Goal: Task Accomplishment & Management: Manage account settings

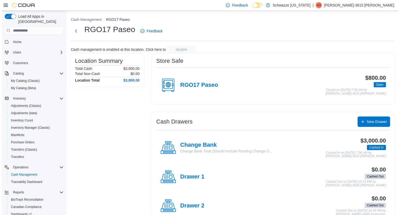
scroll to position [36, 0]
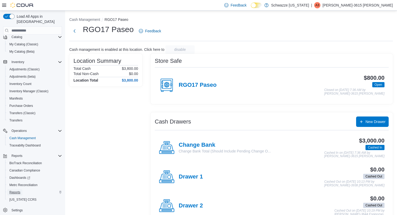
click at [16, 190] on span "Reports" at bounding box center [14, 192] width 11 height 4
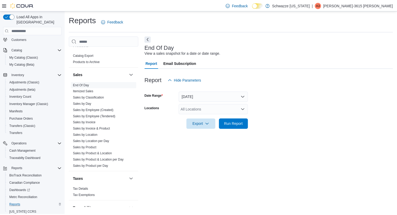
scroll to position [315, 0]
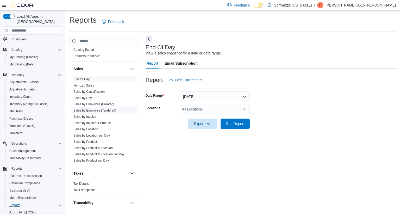
click at [108, 111] on link "Sales by Employee (Tendered)" at bounding box center [95, 111] width 43 height 4
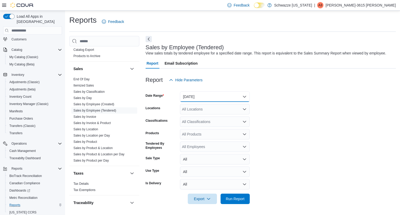
click at [213, 97] on button "[DATE]" at bounding box center [215, 96] width 70 height 10
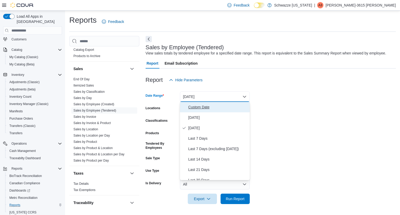
click at [213, 106] on span "Custom Date" at bounding box center [217, 107] width 59 height 6
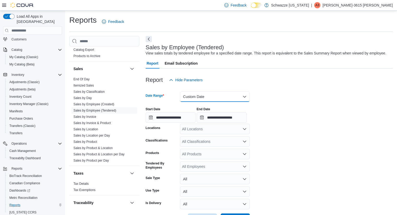
scroll to position [19, 0]
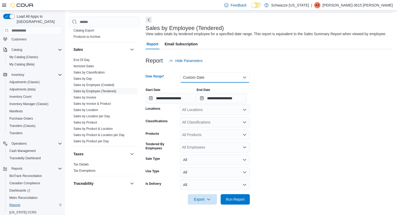
click at [215, 75] on button "Custom Date" at bounding box center [215, 77] width 70 height 10
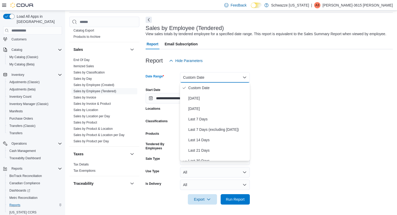
scroll to position [78, 0]
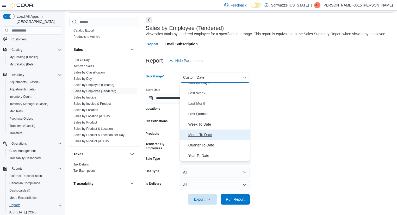
click at [209, 132] on span "Month To Date" at bounding box center [217, 135] width 59 height 6
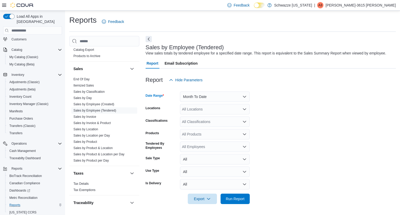
click at [221, 105] on div "All Locations" at bounding box center [215, 109] width 70 height 10
type input "****"
click at [222, 115] on button "RGO17 Paseo" at bounding box center [215, 118] width 70 height 8
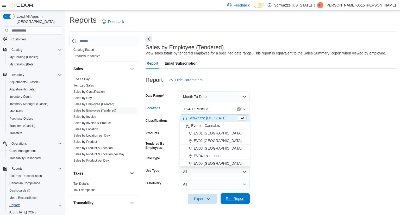
click at [233, 198] on span "Run Report" at bounding box center [235, 198] width 19 height 5
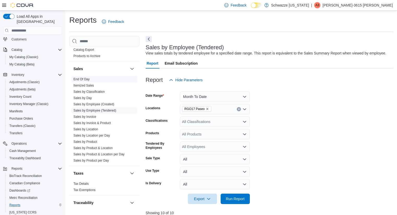
click at [82, 77] on span "End Of Day" at bounding box center [82, 79] width 16 height 4
click at [82, 78] on link "End Of Day" at bounding box center [82, 79] width 16 height 4
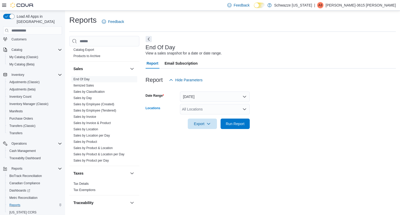
click at [219, 114] on div "All Locations" at bounding box center [215, 109] width 70 height 10
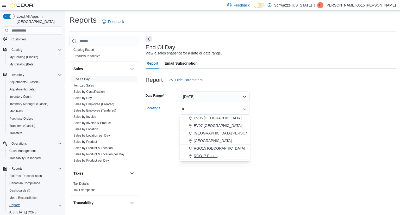
type input "*"
click at [217, 155] on span "RGO17 Paseo" at bounding box center [206, 155] width 24 height 5
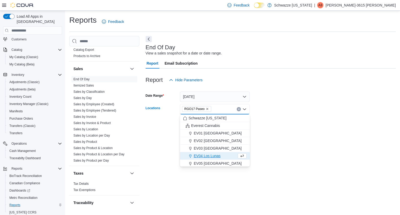
click at [282, 120] on form "Date Range [DATE] Locations RGO17 Paseo Combo box. Selected. RGO17 Paseo. Press…" at bounding box center [271, 107] width 251 height 44
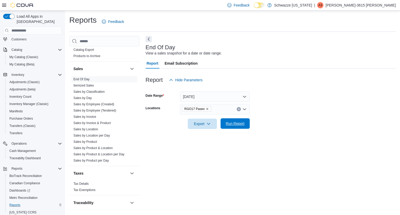
click at [245, 121] on span "Run Report" at bounding box center [235, 123] width 23 height 10
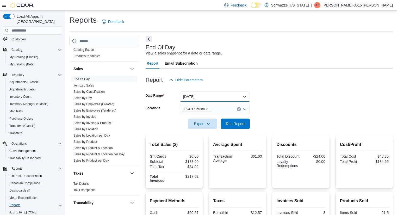
click at [199, 100] on button "[DATE]" at bounding box center [215, 96] width 70 height 10
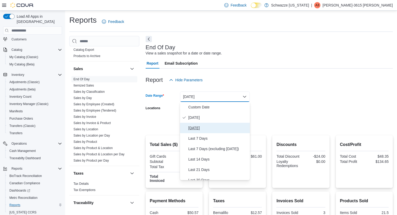
click at [200, 128] on span "[DATE]" at bounding box center [217, 128] width 59 height 6
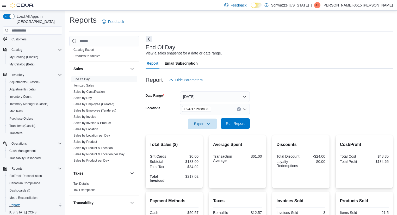
click at [249, 120] on button "Run Report" at bounding box center [235, 123] width 29 height 10
click at [222, 97] on button "[DATE]" at bounding box center [215, 96] width 70 height 10
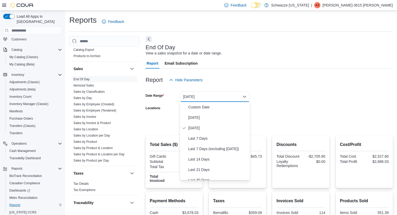
click at [313, 93] on form "Date Range [DATE] Locations RGO17 Paseo Export Run Report" at bounding box center [269, 107] width 247 height 44
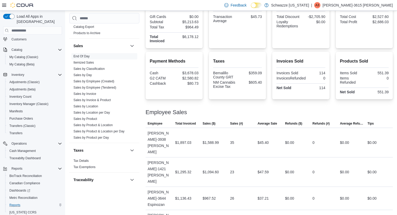
scroll to position [141, 0]
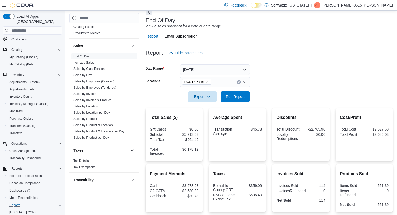
scroll to position [0, 0]
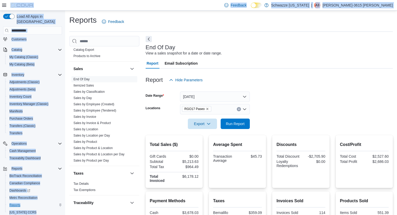
drag, startPoint x: 394, startPoint y: 31, endPoint x: 306, endPoint y: -25, distance: 105.1
click at [306, 0] on html "Feedback Dark Mode Schwazze [US_STATE] | A3 Adrianna-3615 [PERSON_NAME] Load Al…" at bounding box center [198, 107] width 397 height 215
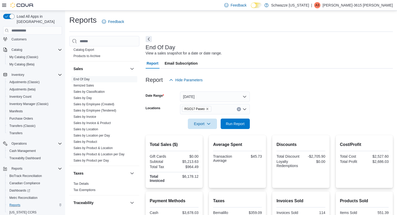
click at [295, 64] on div "Report Email Subscription" at bounding box center [269, 63] width 247 height 10
click at [221, 91] on div at bounding box center [269, 88] width 247 height 6
click at [218, 93] on button "[DATE]" at bounding box center [215, 96] width 70 height 10
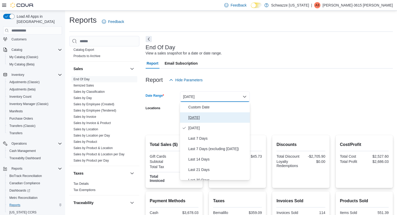
click at [205, 122] on button "[DATE]" at bounding box center [215, 117] width 70 height 10
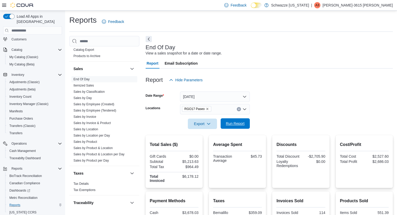
click at [221, 119] on div "Export Run Report" at bounding box center [198, 124] width 104 height 10
click at [238, 127] on span "Run Report" at bounding box center [235, 123] width 23 height 10
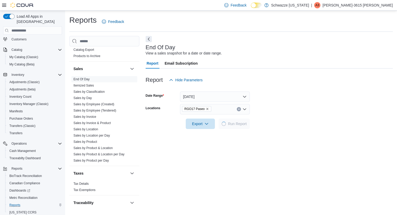
click at [325, 100] on form "Date Range [DATE] Locations RGO17 Paseo Export Run Report" at bounding box center [269, 107] width 247 height 44
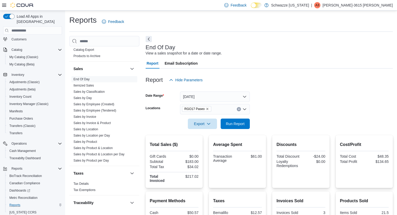
click at [262, 94] on form "Date Range [DATE] Locations RGO17 Paseo Export Run Report" at bounding box center [269, 107] width 247 height 44
click at [222, 93] on button "[DATE]" at bounding box center [215, 96] width 70 height 10
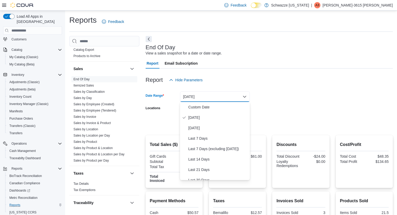
scroll to position [78, 0]
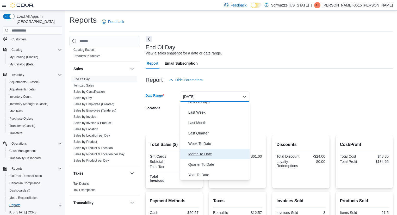
click at [218, 156] on span "Month To Date" at bounding box center [217, 154] width 59 height 6
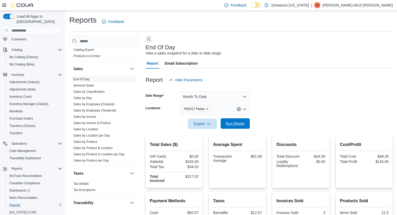
click at [240, 124] on span "Run Report" at bounding box center [235, 123] width 19 height 5
click at [239, 109] on icon "Clear input" at bounding box center [238, 109] width 1 height 1
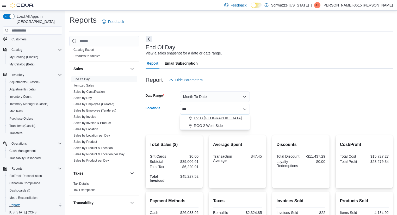
type input "***"
click at [216, 119] on span "EV03 [GEOGRAPHIC_DATA]" at bounding box center [218, 117] width 48 height 5
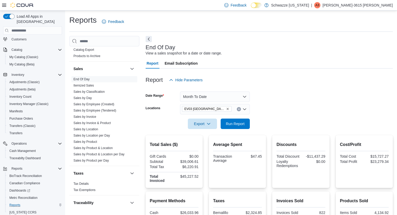
click at [274, 114] on form "Date Range Month To Date Locations [GEOGRAPHIC_DATA] West Central Export Run Re…" at bounding box center [269, 107] width 247 height 44
click at [242, 122] on span "Run Report" at bounding box center [235, 123] width 19 height 5
click at [241, 109] on button "Clear input" at bounding box center [239, 109] width 4 height 4
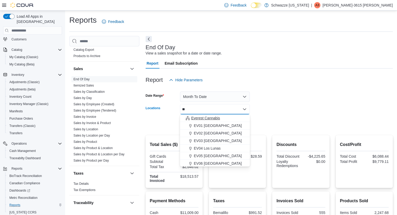
type input "**"
drag, startPoint x: 222, startPoint y: 118, endPoint x: 220, endPoint y: 124, distance: 6.6
click at [220, 124] on div "[GEOGRAPHIC_DATA] Uptown [GEOGRAPHIC_DATA] [GEOGRAPHIC_DATA] [GEOGRAPHIC_DATA] …" at bounding box center [215, 178] width 70 height 129
click at [220, 124] on span "EV01 [GEOGRAPHIC_DATA]" at bounding box center [218, 125] width 48 height 5
click at [258, 122] on form "Date Range Month To Date Locations [GEOGRAPHIC_DATA] [GEOGRAPHIC_DATA] Combo bo…" at bounding box center [269, 107] width 247 height 44
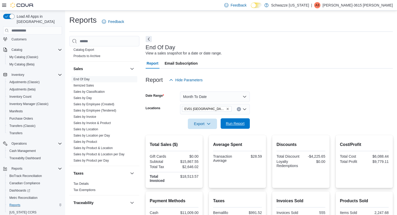
click at [234, 127] on span "Run Report" at bounding box center [235, 123] width 23 height 10
click at [238, 109] on icon "Clear input" at bounding box center [239, 109] width 2 height 2
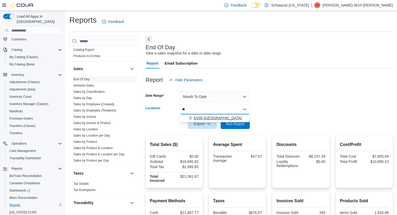
type input "**"
click at [225, 117] on div "EV05 [GEOGRAPHIC_DATA]" at bounding box center [215, 117] width 64 height 5
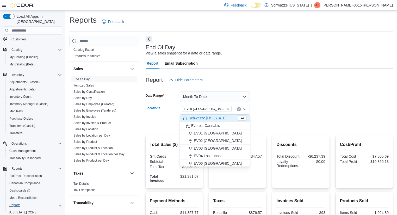
click at [268, 126] on form "Date Range Month To Date Locations EV05 [GEOGRAPHIC_DATA] Combo box. Selected. …" at bounding box center [269, 107] width 247 height 44
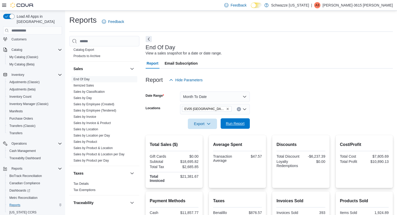
click at [243, 124] on span "Run Report" at bounding box center [235, 123] width 19 height 5
click at [239, 109] on icon "Clear input" at bounding box center [238, 109] width 1 height 1
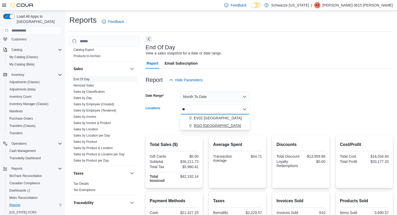
type input "**"
click at [216, 125] on span "RGO [GEOGRAPHIC_DATA]" at bounding box center [217, 125] width 47 height 5
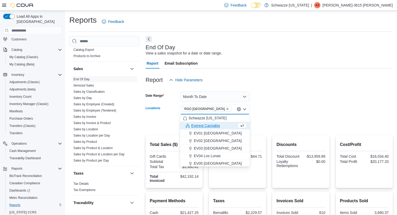
click at [255, 121] on form "Date Range Month To Date Locations RGO 6 [GEOGRAPHIC_DATA] Combo box. Selected.…" at bounding box center [269, 107] width 247 height 44
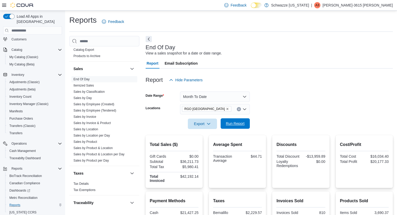
click at [239, 122] on span "Run Report" at bounding box center [235, 123] width 19 height 5
click at [240, 109] on button "Clear input" at bounding box center [239, 109] width 4 height 4
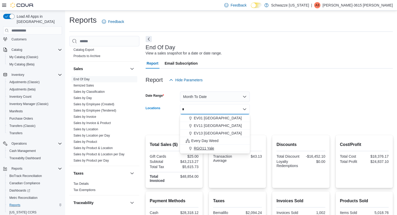
type input "*"
click at [216, 149] on div "RGO11 Yale" at bounding box center [215, 148] width 64 height 5
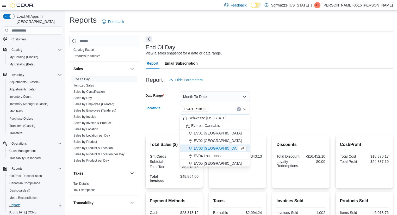
click at [271, 124] on form "Date Range Month To Date Locations RGO11 [GEOGRAPHIC_DATA] Combo box. Selected.…" at bounding box center [269, 107] width 247 height 44
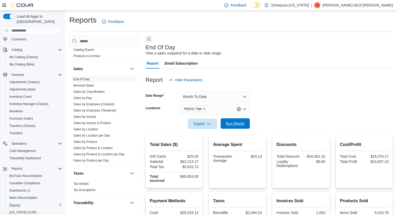
click at [242, 121] on span "Run Report" at bounding box center [235, 123] width 23 height 10
click at [239, 108] on icon "Clear input" at bounding box center [239, 109] width 2 height 2
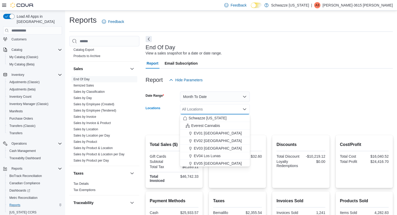
click at [220, 110] on div "All Locations Combo box. Selected. Combo box input. All Locations. Type some te…" at bounding box center [215, 109] width 70 height 10
click at [220, 110] on div "All Locations" at bounding box center [215, 109] width 70 height 10
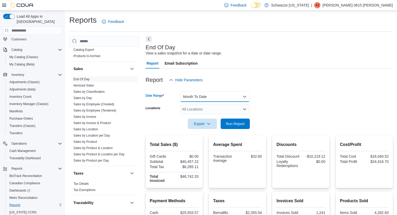
click at [239, 94] on button "Month To Date" at bounding box center [215, 96] width 70 height 10
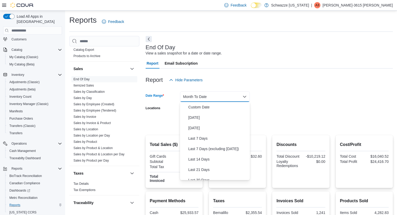
scroll to position [78, 0]
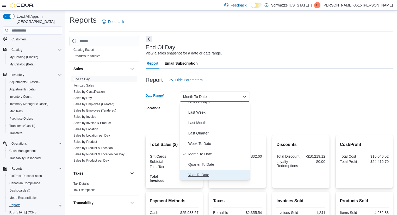
click at [224, 172] on span "Year To Date" at bounding box center [217, 175] width 59 height 6
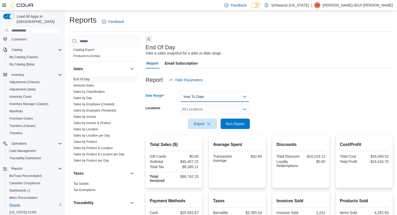
click at [245, 96] on button "Year To Date" at bounding box center [215, 96] width 70 height 10
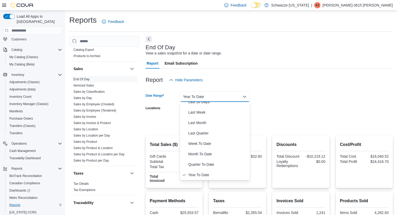
click at [233, 97] on button "Year To Date" at bounding box center [215, 96] width 70 height 10
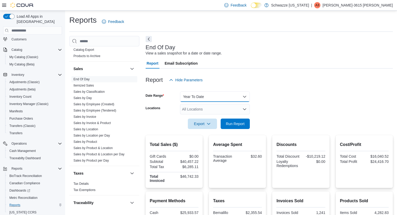
click at [230, 98] on button "Year To Date" at bounding box center [215, 96] width 70 height 10
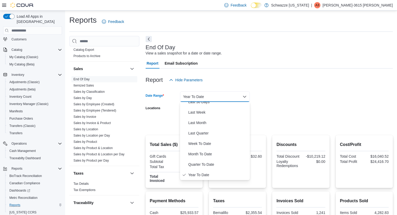
scroll to position [0, 0]
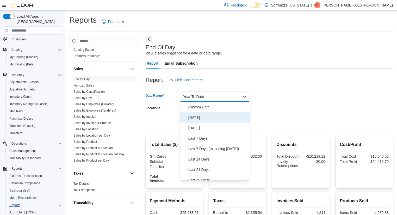
click at [212, 115] on span "[DATE]" at bounding box center [217, 117] width 59 height 6
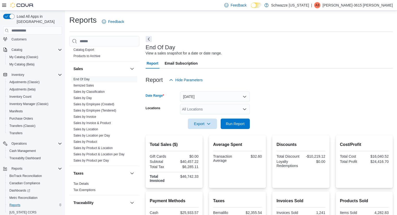
click at [219, 118] on div at bounding box center [269, 116] width 247 height 4
click at [231, 107] on div "All Locations" at bounding box center [215, 109] width 70 height 10
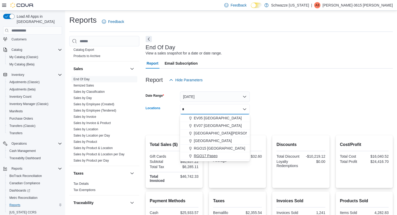
type input "*"
click at [212, 158] on span "RGO17 Paseo" at bounding box center [206, 155] width 24 height 5
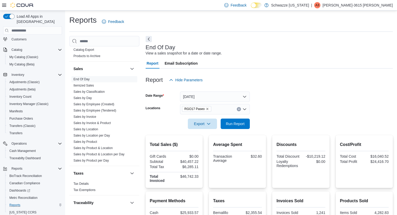
click at [272, 120] on form "Date Range [DATE] Locations RGO17 Paseo Export Run Report" at bounding box center [269, 107] width 247 height 44
click at [241, 123] on span "Run Report" at bounding box center [235, 123] width 19 height 5
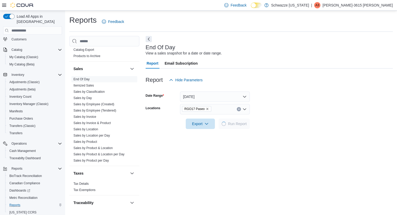
click at [338, 81] on div "Report Hide Parameters" at bounding box center [269, 80] width 247 height 10
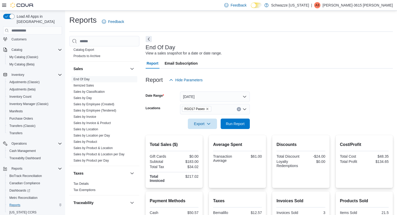
click at [274, 60] on div "Report Email Subscription" at bounding box center [269, 63] width 247 height 10
click at [275, 74] on div at bounding box center [269, 72] width 247 height 6
click at [297, 118] on div at bounding box center [269, 116] width 247 height 4
click at [238, 129] on div at bounding box center [269, 132] width 247 height 6
click at [238, 129] on span "Run Report" at bounding box center [235, 123] width 23 height 10
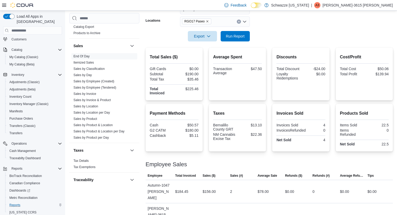
scroll to position [91, 0]
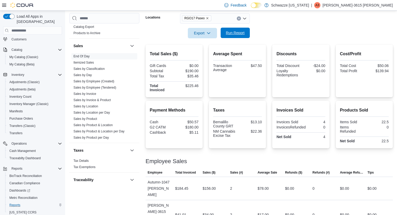
click at [229, 33] on span "Run Report" at bounding box center [235, 32] width 19 height 5
click at [107, 89] on link "Sales by Employee (Tendered)" at bounding box center [95, 88] width 43 height 4
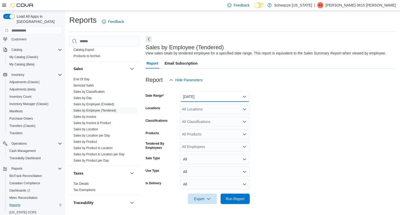
click at [215, 94] on button "[DATE]" at bounding box center [215, 96] width 70 height 10
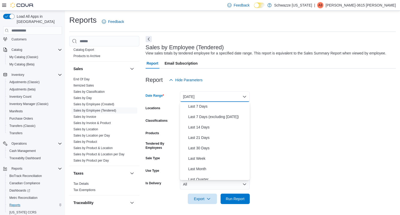
scroll to position [31, 0]
click at [284, 87] on div at bounding box center [271, 88] width 251 height 6
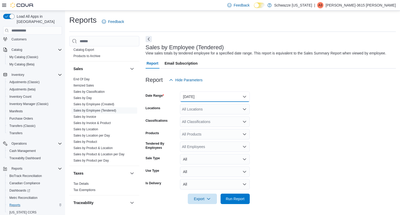
click at [222, 97] on button "[DATE]" at bounding box center [215, 96] width 70 height 10
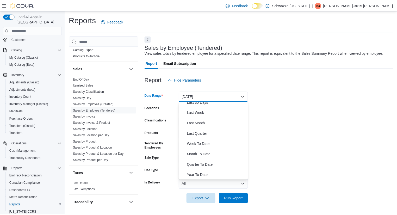
scroll to position [78, 0]
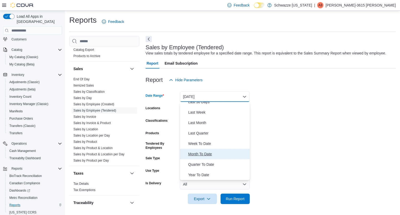
click at [212, 154] on span "Month To Date" at bounding box center [217, 154] width 59 height 6
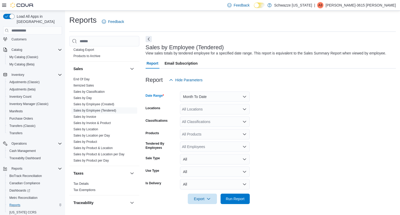
click at [217, 109] on div "All Locations" at bounding box center [215, 109] width 70 height 10
type input "***"
click at [217, 120] on span "RGO17 Paseo" at bounding box center [206, 117] width 24 height 5
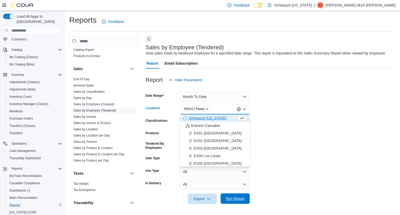
click at [235, 201] on span "Run Report" at bounding box center [235, 198] width 19 height 5
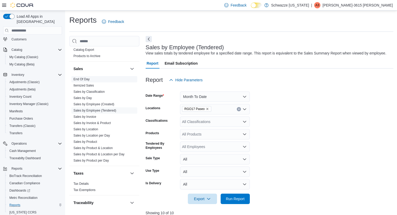
click at [80, 78] on link "End Of Day" at bounding box center [82, 79] width 16 height 4
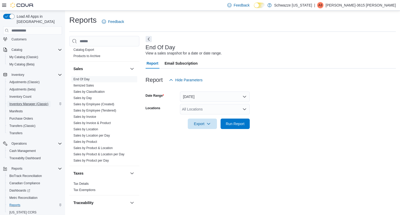
click at [27, 102] on span "Inventory Manager (Classic)" at bounding box center [28, 104] width 39 height 4
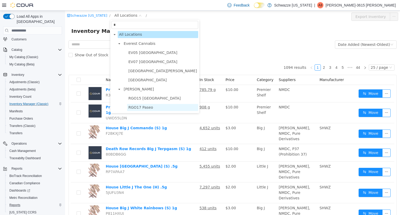
type input "*"
click at [142, 106] on span "RGO17 Paseo" at bounding box center [141, 107] width 25 height 4
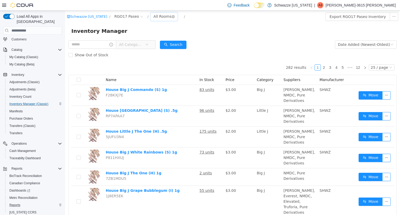
click at [158, 17] on div "All Rooms" at bounding box center [163, 17] width 18 height 8
click at [162, 44] on li "RGO17 Back Room" at bounding box center [161, 44] width 31 height 8
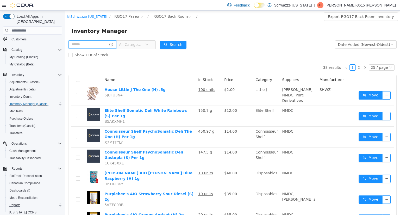
click at [101, 46] on input "text" at bounding box center [93, 44] width 48 height 8
type input "****"
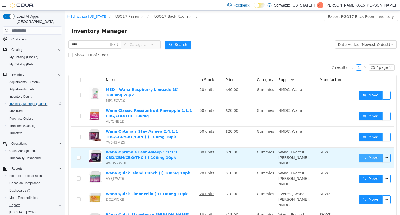
click at [369, 154] on button "Move" at bounding box center [371, 158] width 24 height 8
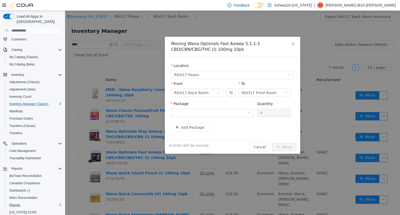
click at [204, 107] on div "Package" at bounding box center [212, 105] width 83 height 8
click at [204, 110] on div at bounding box center [210, 113] width 73 height 8
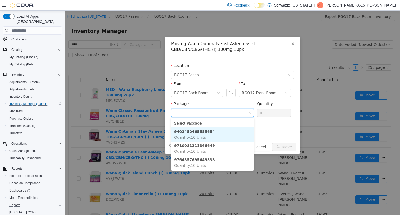
click at [213, 133] on li "9402450465555654 Quantity : 10 Units" at bounding box center [212, 134] width 83 height 14
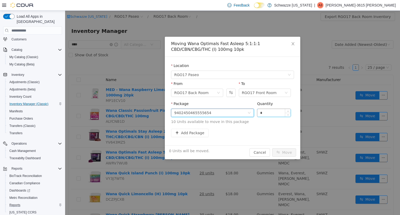
click at [274, 113] on input "*" at bounding box center [274, 113] width 33 height 8
type input "**"
click at [276, 155] on button "Move" at bounding box center [284, 152] width 24 height 8
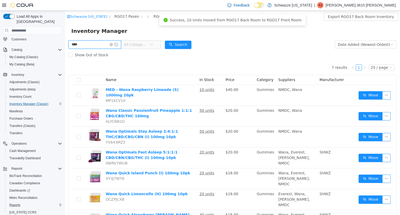
click at [65, 40] on html "Schwazze [US_STATE] / RGO17 Paseo / RGO17 Back Room / Export RGO17 Back Room In…" at bounding box center [232, 113] width 335 height 204
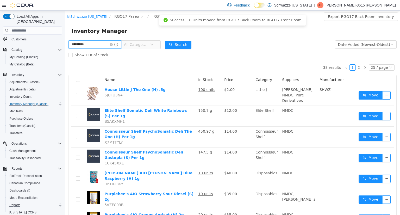
type input "*********"
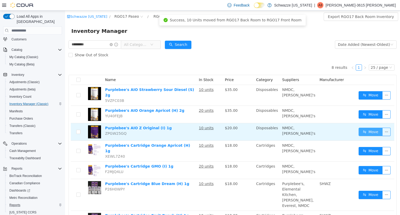
click at [366, 128] on button "Move" at bounding box center [371, 132] width 24 height 8
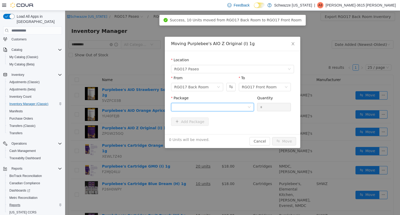
click at [207, 109] on div at bounding box center [210, 107] width 73 height 8
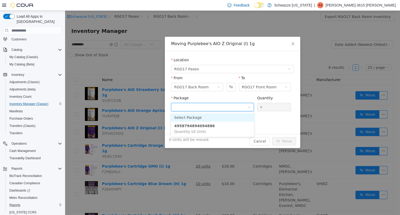
click at [210, 121] on li "Select Package" at bounding box center [212, 117] width 83 height 8
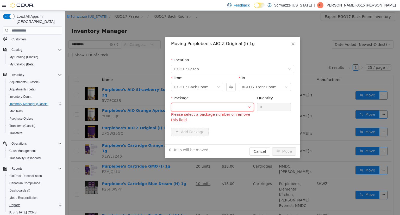
click at [210, 125] on div "Package Please select a package number or remove this field. Quantity *" at bounding box center [232, 110] width 123 height 30
click at [241, 103] on div at bounding box center [210, 107] width 73 height 8
click at [237, 116] on li "Select Package" at bounding box center [212, 117] width 83 height 8
click at [240, 107] on div at bounding box center [210, 107] width 73 height 8
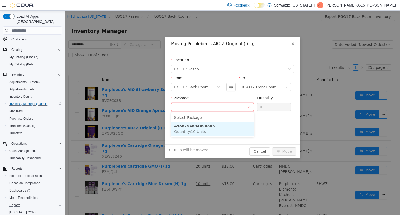
click at [230, 132] on li "4958794894094886 Quantity : 10 Units" at bounding box center [212, 129] width 83 height 14
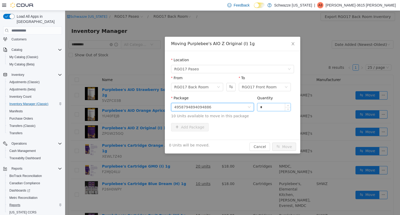
click at [267, 107] on input "*" at bounding box center [274, 107] width 33 height 8
type input "**"
click at [284, 149] on button "Move" at bounding box center [284, 147] width 24 height 8
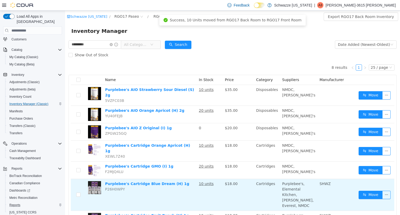
click at [366, 189] on td "Move" at bounding box center [376, 195] width 38 height 32
click at [367, 191] on button "Move" at bounding box center [371, 195] width 24 height 8
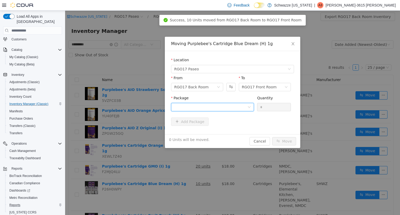
click at [247, 108] on div at bounding box center [210, 107] width 73 height 8
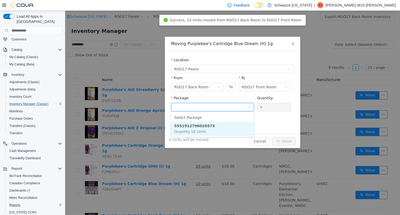
click at [221, 129] on li "5551912796026573 Quantity : 10 Units" at bounding box center [212, 129] width 83 height 14
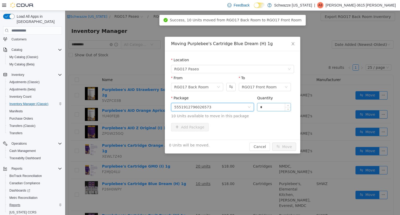
click at [269, 108] on input "*" at bounding box center [274, 107] width 33 height 8
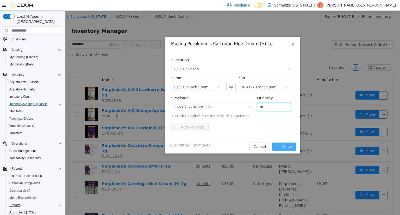
type input "**"
click at [285, 145] on button "Move" at bounding box center [284, 147] width 24 height 8
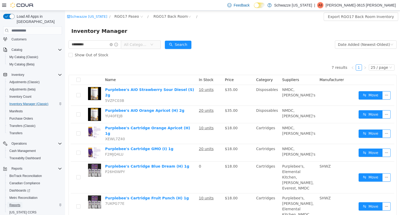
click at [17, 203] on span "Reports" at bounding box center [14, 205] width 11 height 4
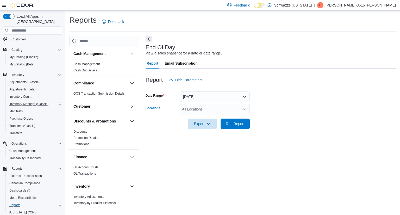
click at [197, 113] on div "All Locations" at bounding box center [215, 109] width 70 height 10
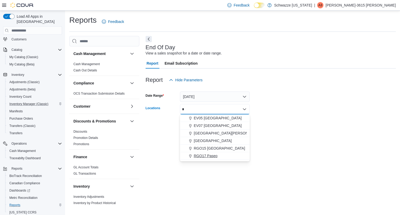
type input "*"
click at [208, 154] on span "RGO17 Paseo" at bounding box center [206, 155] width 24 height 5
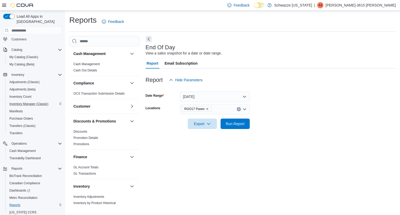
click at [307, 97] on form "Date Range [DATE] Locations RGO17 Paseo Export Run Report" at bounding box center [271, 107] width 251 height 44
click at [235, 121] on span "Run Report" at bounding box center [235, 123] width 19 height 5
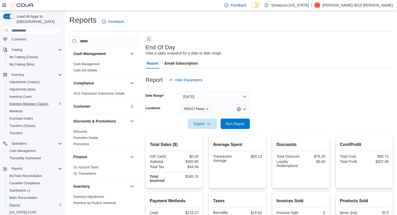
drag, startPoint x: 390, startPoint y: 54, endPoint x: 400, endPoint y: 41, distance: 16.0
click at [397, 41] on html "Feedback Dark Mode Schwazze [US_STATE] | A3 Adrianna-3615 [PERSON_NAME] Load Al…" at bounding box center [198, 107] width 397 height 215
click at [259, 51] on div "End Of Day View a sales snapshot for a date or date range." at bounding box center [268, 50] width 245 height 12
click at [203, 109] on span "RGO17 Paseo" at bounding box center [197, 108] width 25 height 5
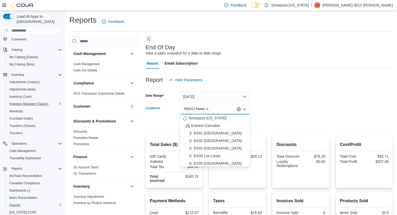
click at [206, 109] on icon "Remove RGO17 Paseo from selection in this group" at bounding box center [207, 108] width 3 height 3
click at [205, 109] on div "All Locations Combo box. Selected. Combo box input. All Locations. Type some te…" at bounding box center [215, 109] width 70 height 10
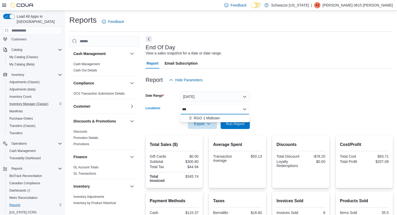
type input "***"
click at [217, 114] on div "*** Combo box. Selected. mid. Selected. Combo box input. All Locations. Type so…" at bounding box center [215, 109] width 70 height 10
click at [216, 120] on span "RGO 1 Midtown" at bounding box center [207, 117] width 26 height 5
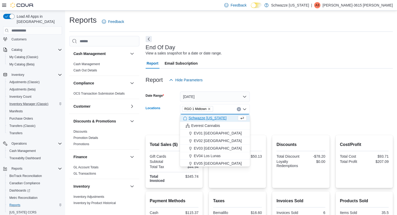
click at [279, 116] on div at bounding box center [269, 116] width 247 height 4
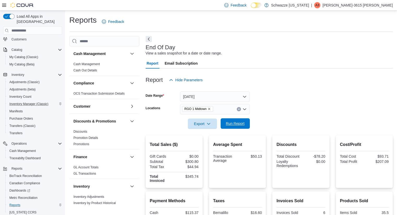
click at [240, 126] on span "Run Report" at bounding box center [235, 123] width 23 height 10
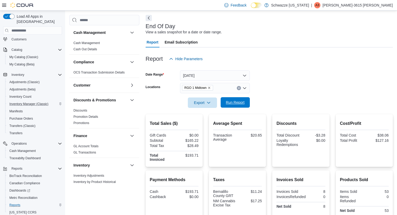
scroll to position [21, 0]
click at [233, 79] on button "[DATE]" at bounding box center [215, 76] width 70 height 10
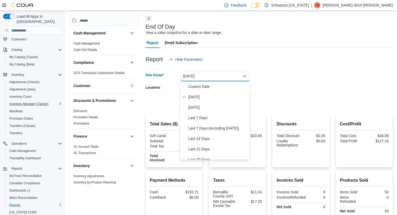
scroll to position [78, 0]
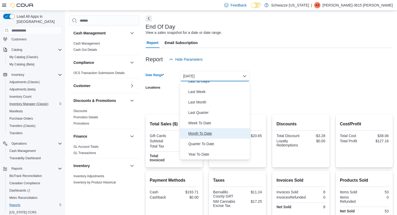
click at [211, 134] on span "Month To Date" at bounding box center [217, 133] width 59 height 6
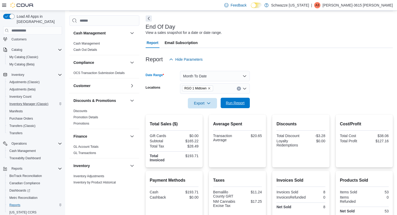
click at [238, 103] on span "Run Report" at bounding box center [235, 102] width 19 height 5
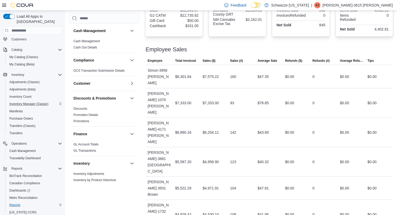
scroll to position [209, 0]
